Goal: Find specific page/section: Find specific page/section

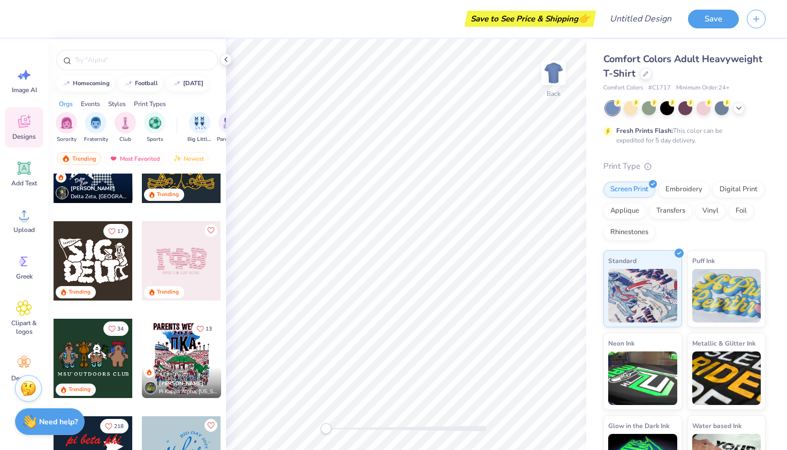
scroll to position [637, 0]
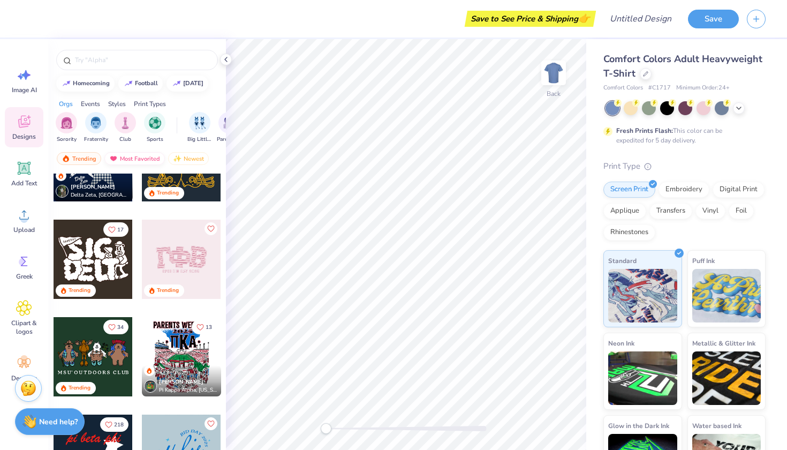
click at [138, 158] on div "Most Favorited" at bounding box center [134, 158] width 60 height 13
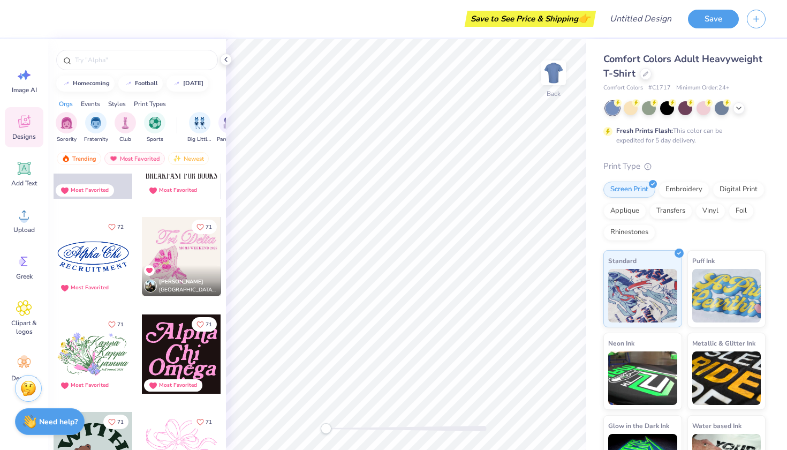
scroll to position [2197, 0]
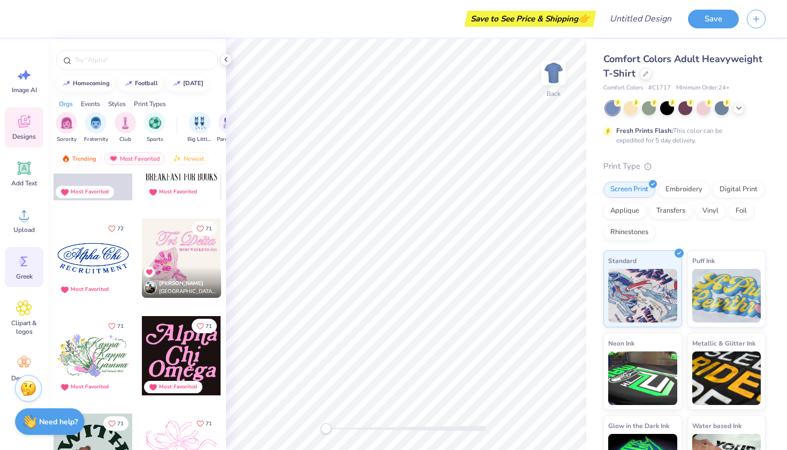
click at [23, 269] on icon at bounding box center [24, 261] width 16 height 16
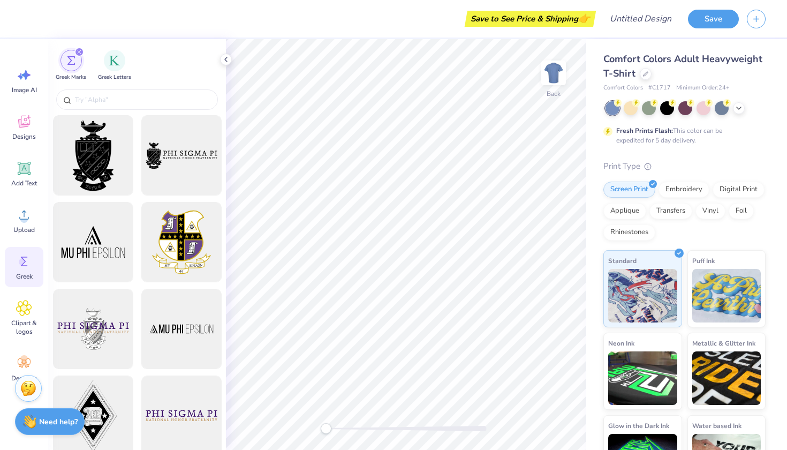
click at [79, 49] on div "filter for Greek Marks" at bounding box center [79, 52] width 10 height 10
click at [34, 126] on div "Designs" at bounding box center [24, 127] width 39 height 40
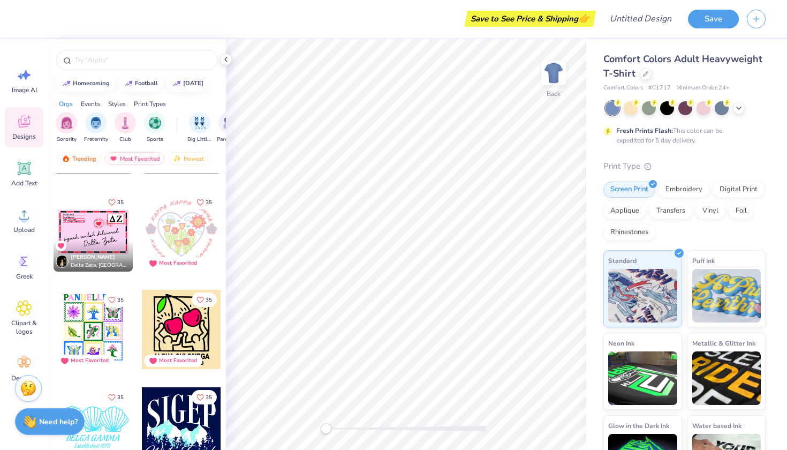
scroll to position [7883, 0]
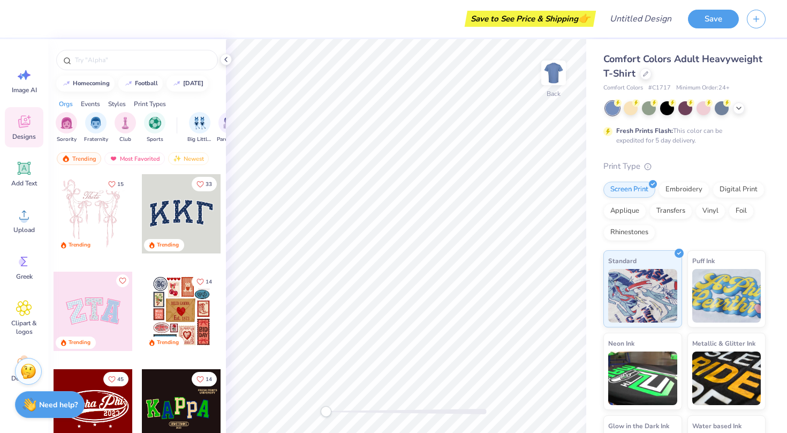
scroll to position [1, 0]
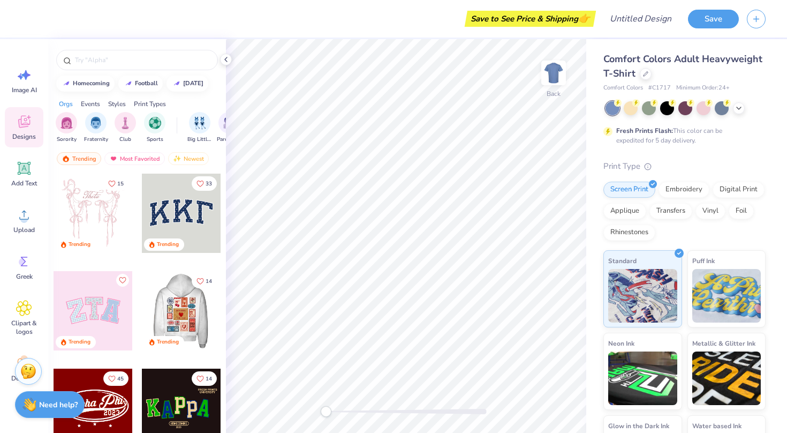
click at [120, 235] on div at bounding box center [93, 212] width 79 height 79
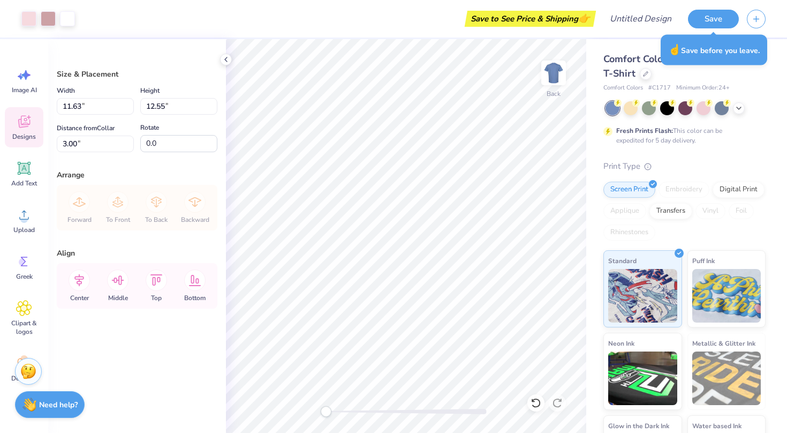
click at [29, 135] on span "Designs" at bounding box center [24, 136] width 24 height 9
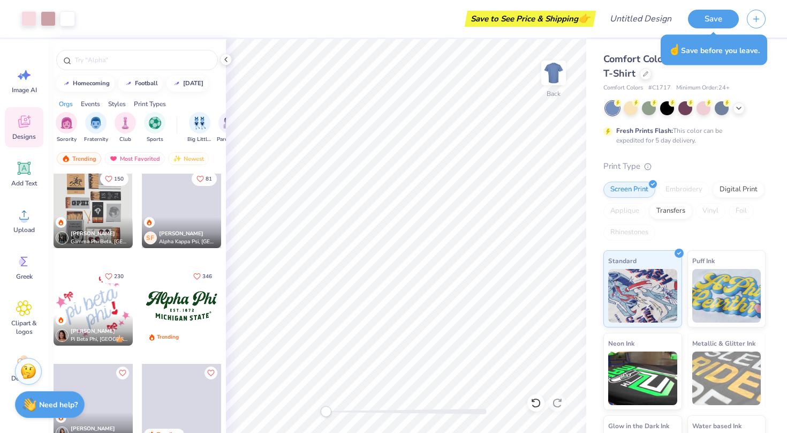
scroll to position [4002, 0]
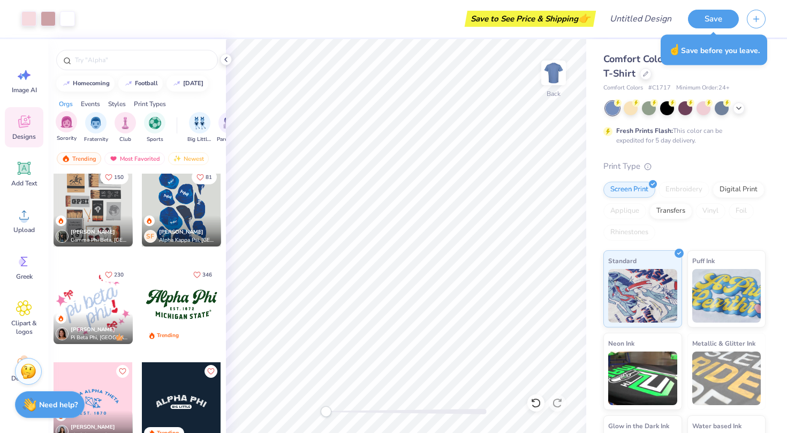
click at [76, 134] on span "Sorority" at bounding box center [67, 138] width 20 height 8
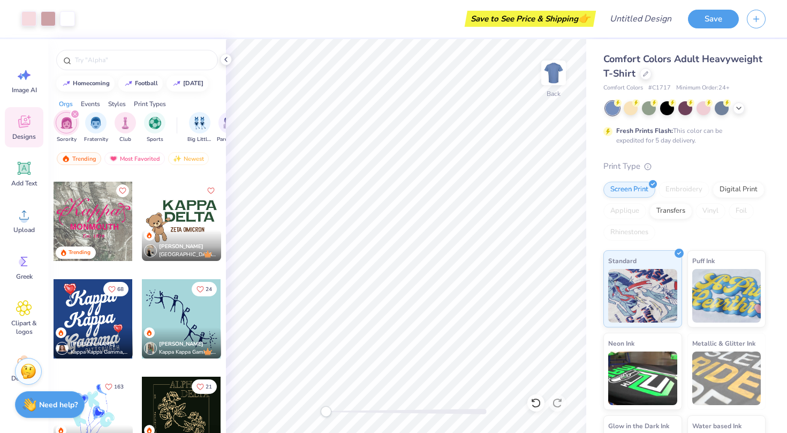
scroll to position [4766, 0]
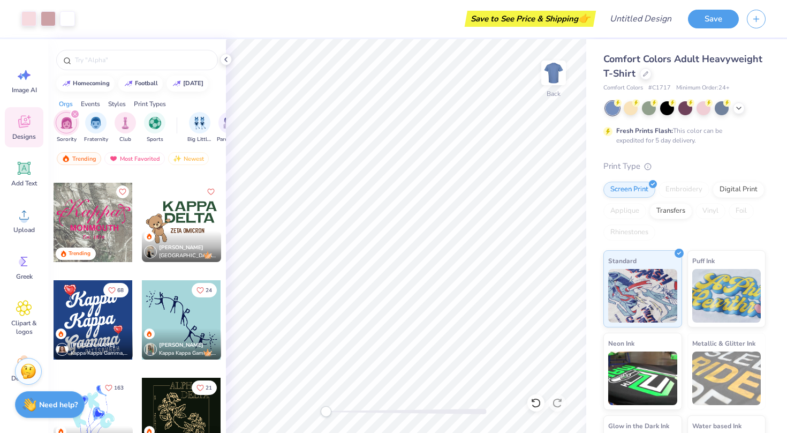
click at [181, 334] on div "[PERSON_NAME] Kappa Kappa Gamma, [GEOGRAPHIC_DATA]" at bounding box center [181, 343] width 79 height 31
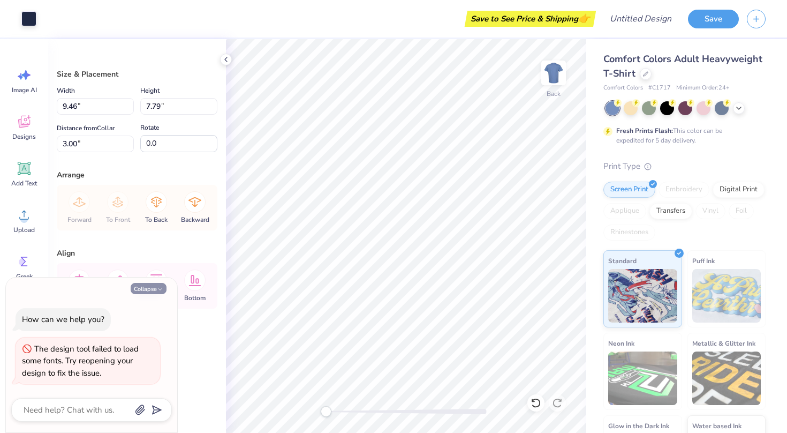
click at [151, 288] on button "Collapse" at bounding box center [149, 288] width 36 height 11
type textarea "x"
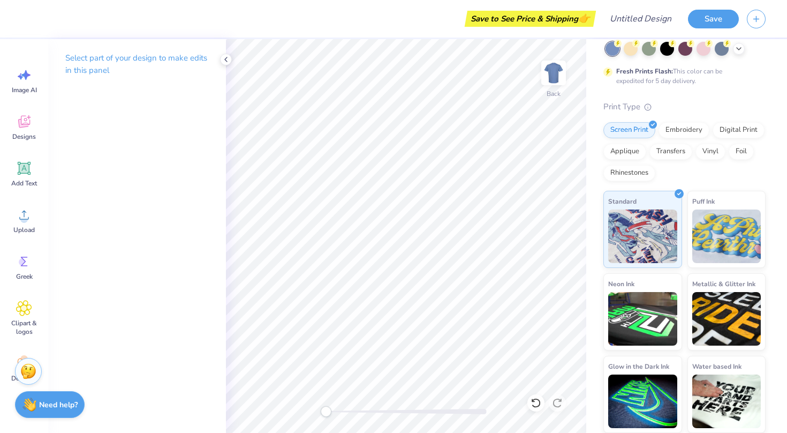
scroll to position [59, 0]
